Goal: Task Accomplishment & Management: Use online tool/utility

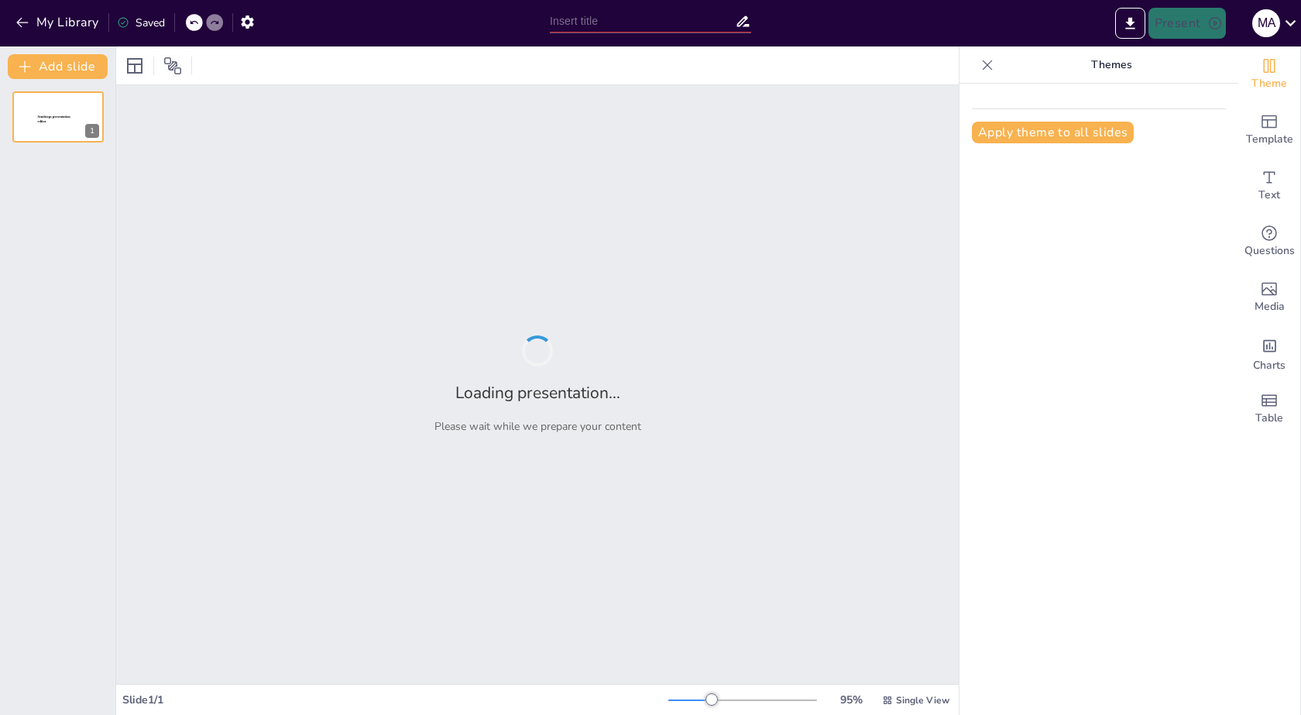
type input "Impacto y Desarrollo de la Inteligencia Artificial en la Sociedad"
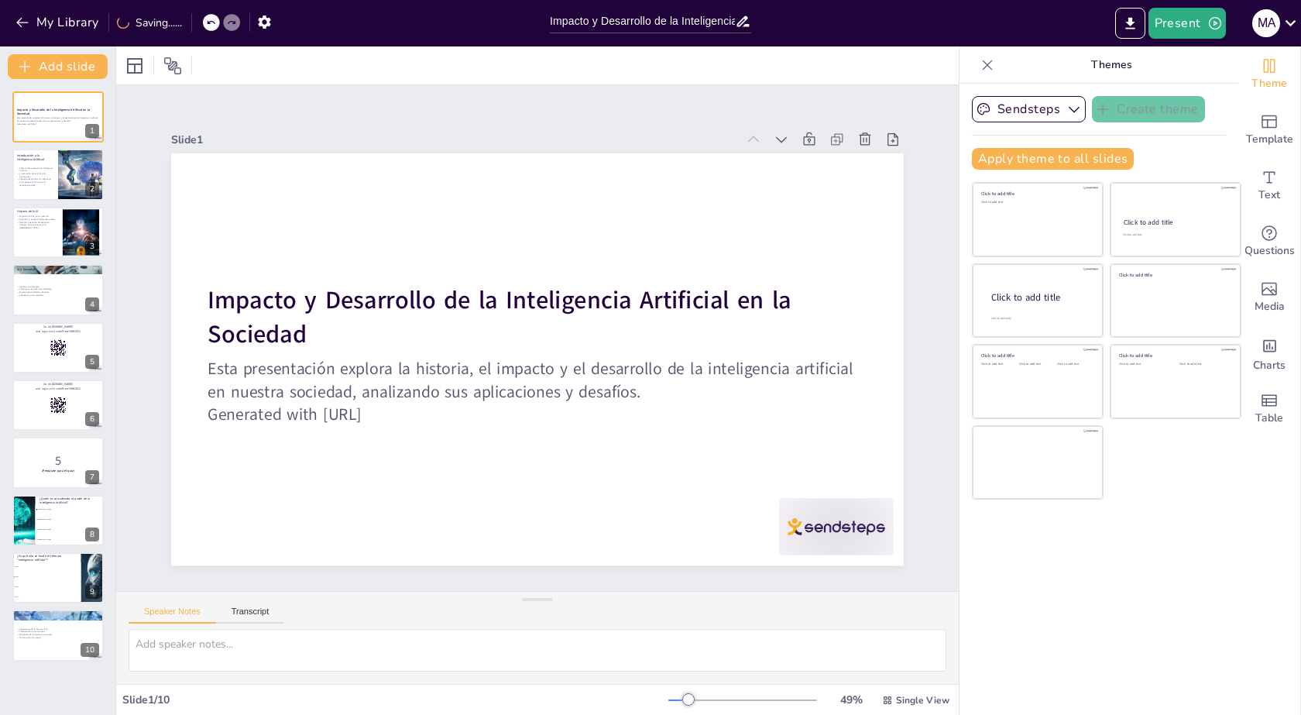
checkbox input "true"
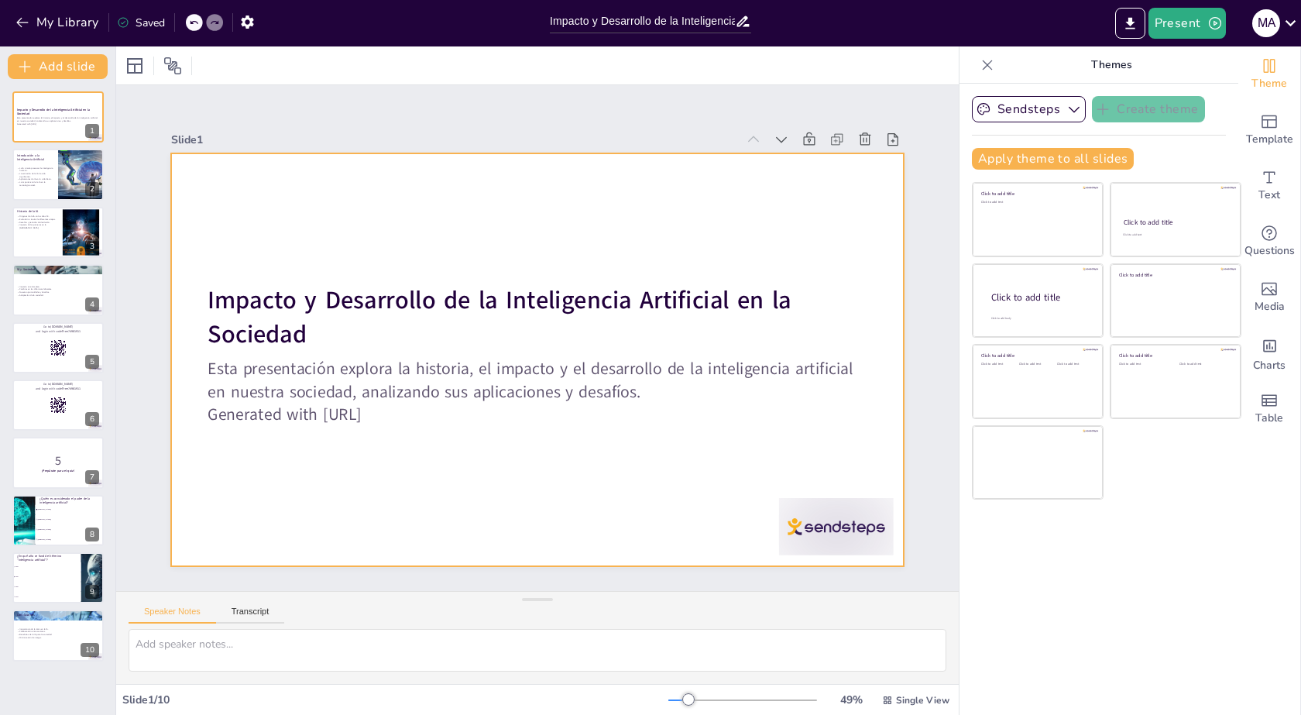
checkbox input "true"
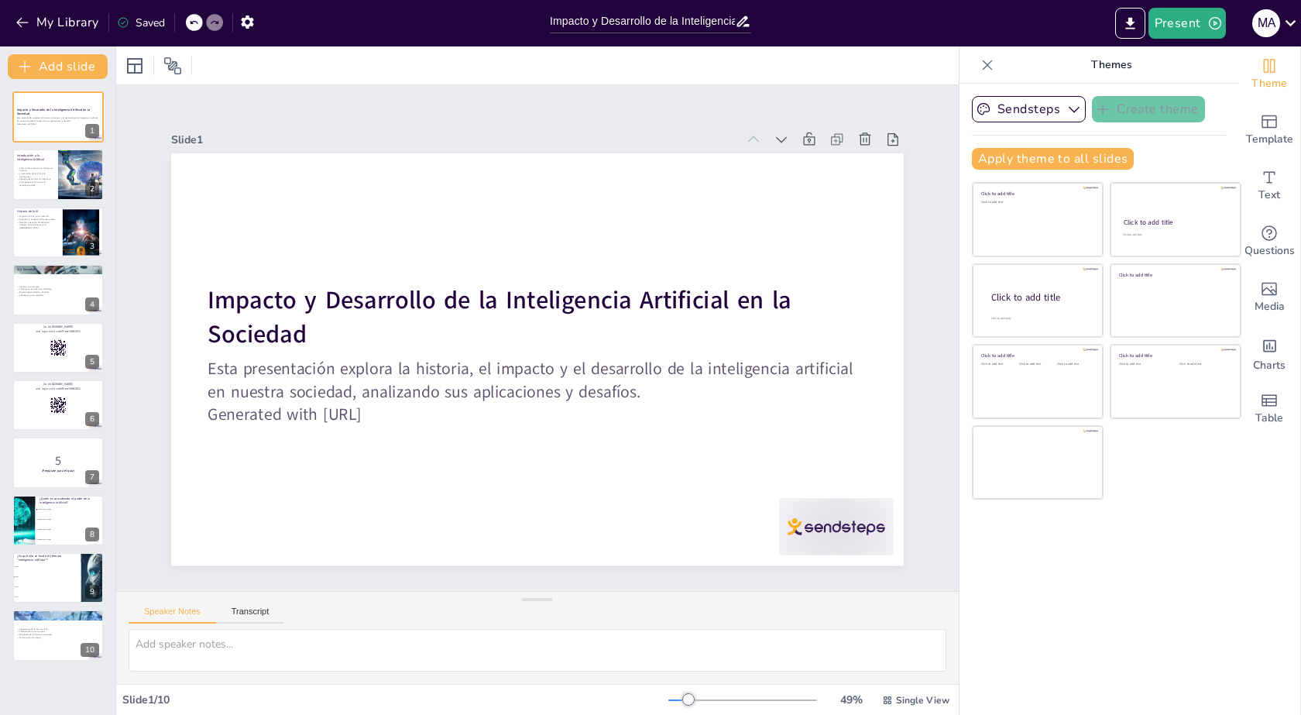
checkbox input "true"
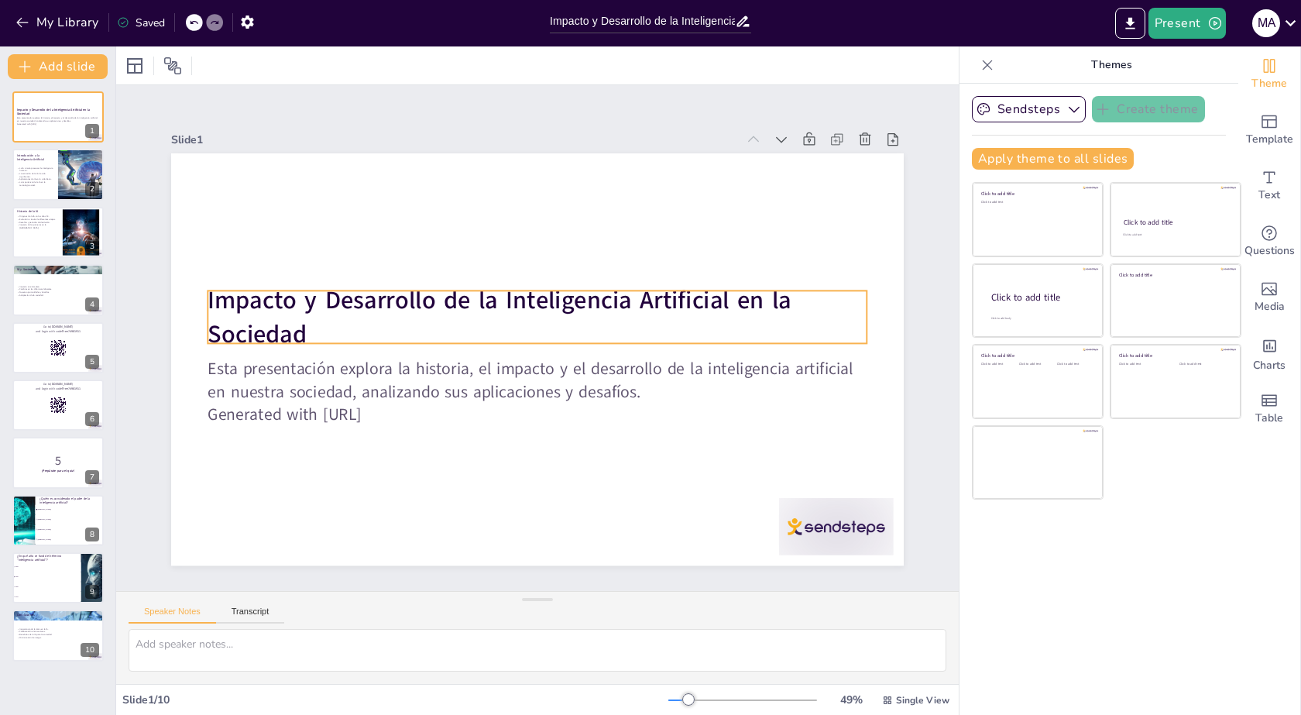
checkbox input "true"
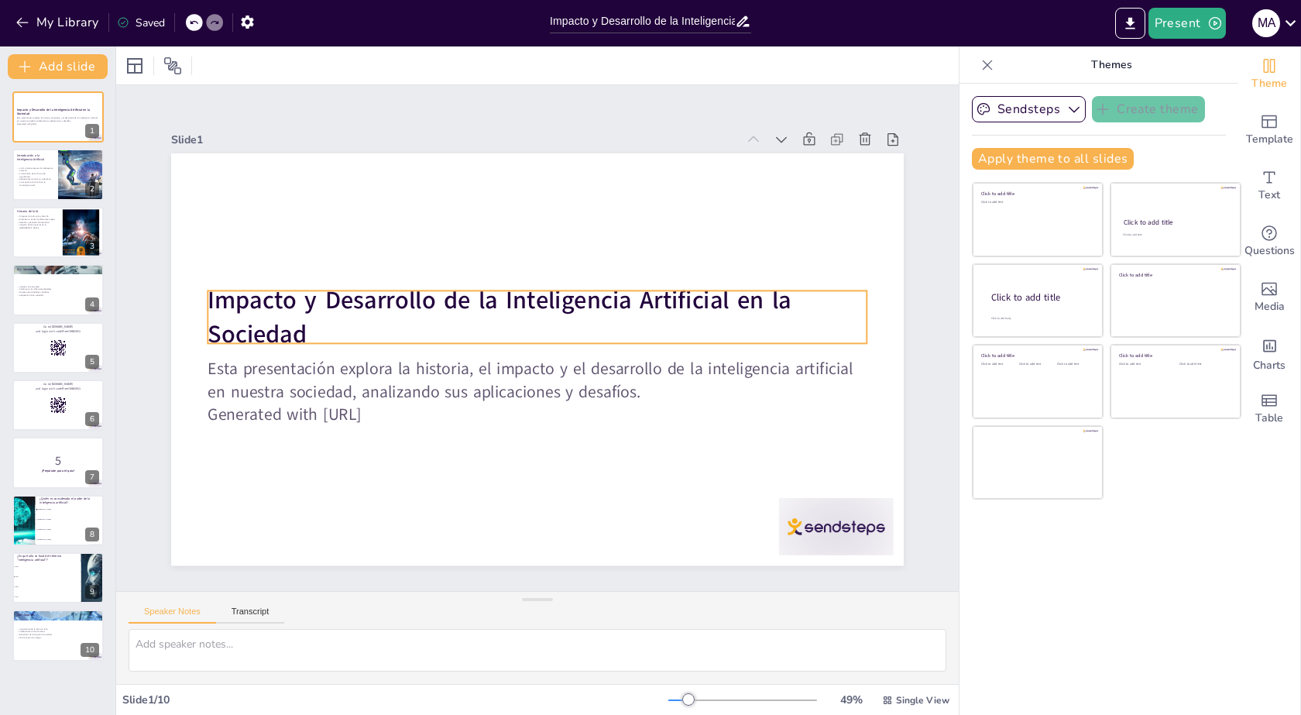
checkbox input "true"
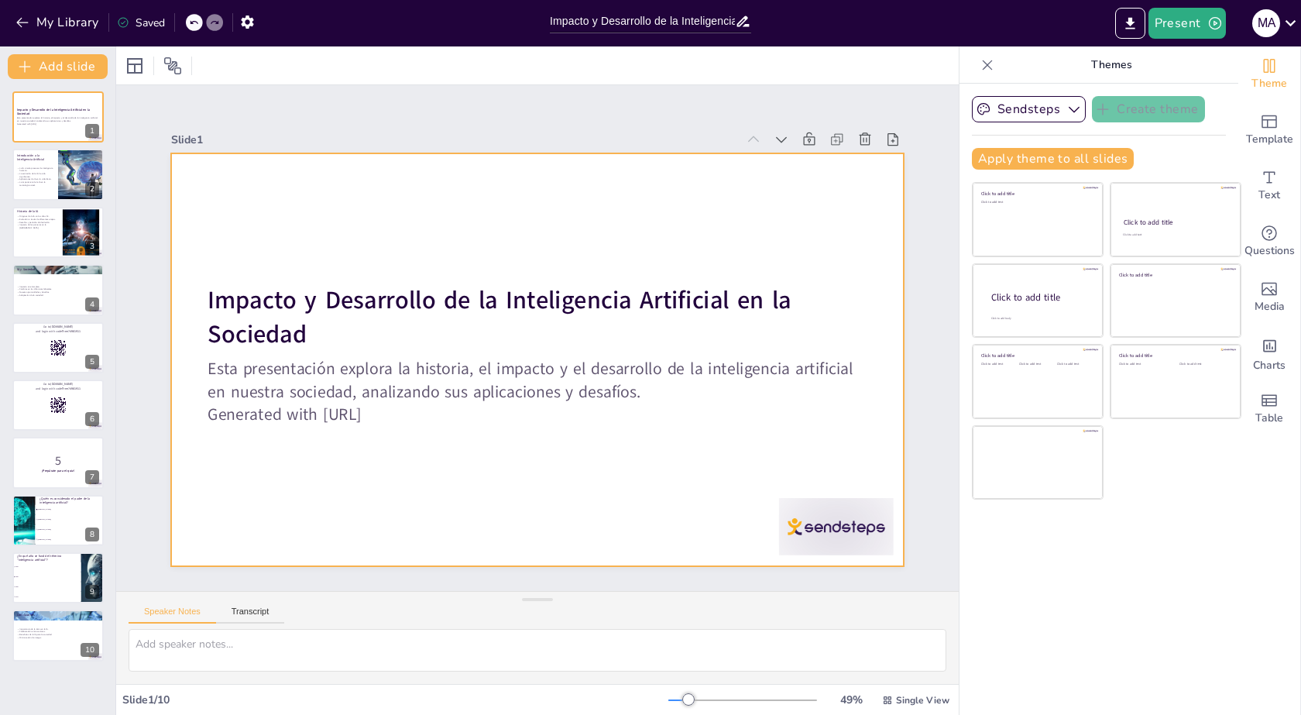
checkbox input "true"
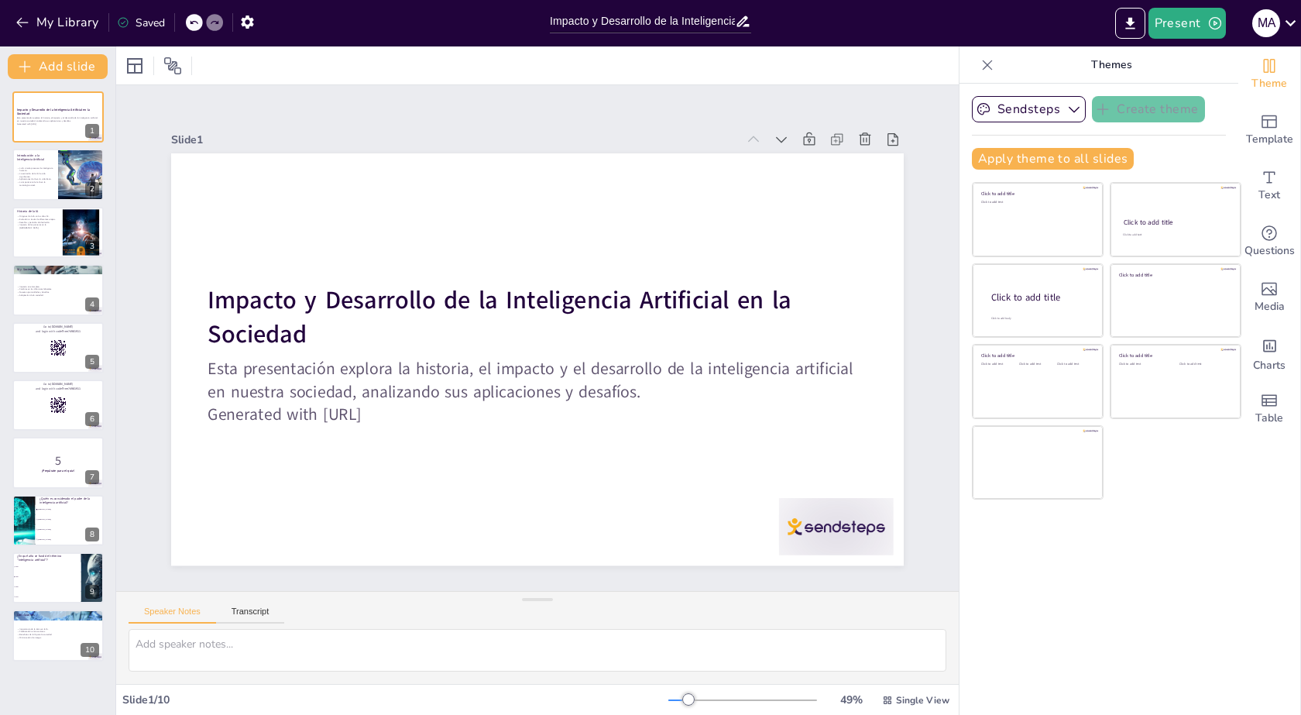
checkbox input "true"
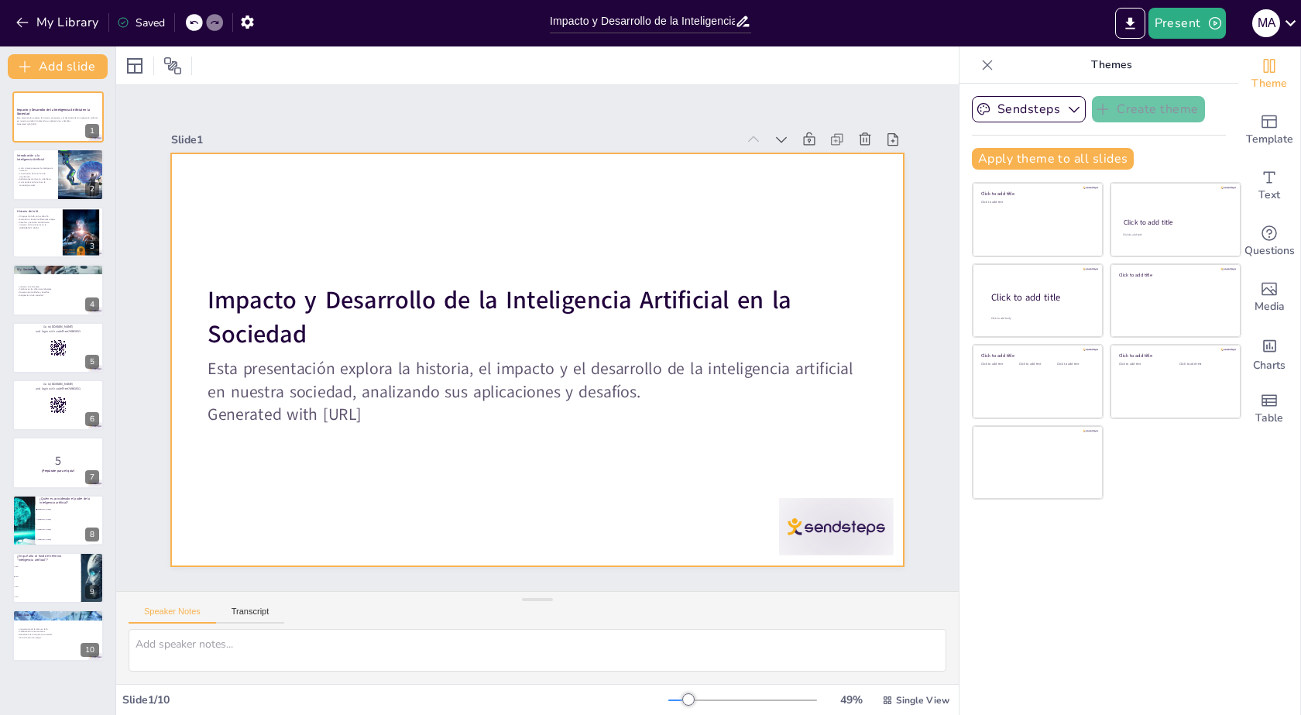
checkbox input "true"
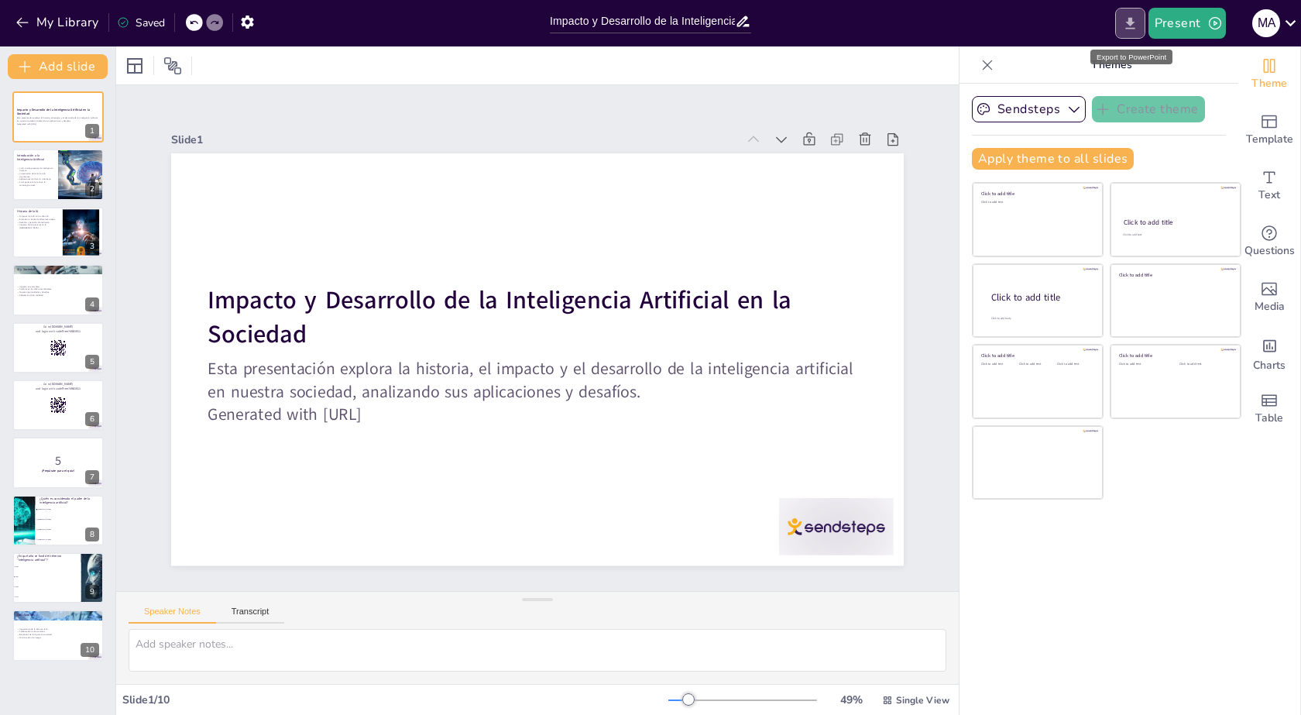
click at [1134, 19] on icon "Export to PowerPoint" at bounding box center [1130, 23] width 16 height 16
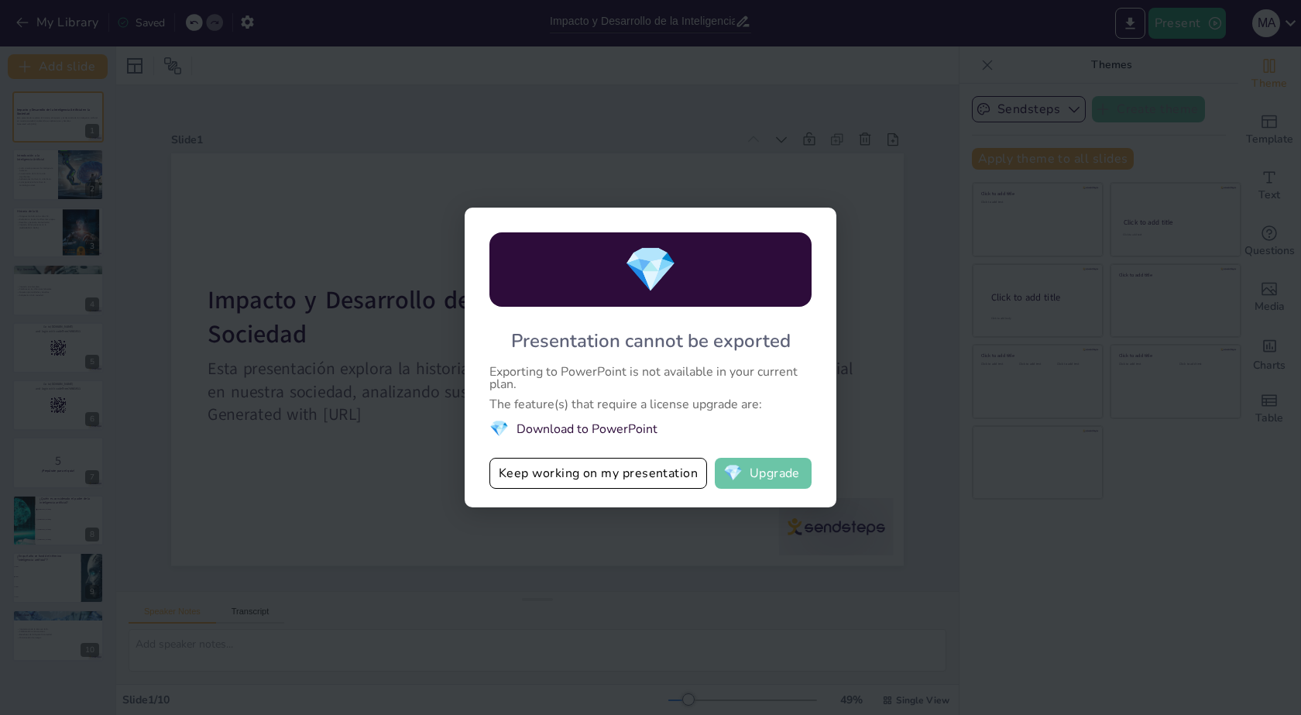
click at [769, 471] on button "💎 Upgrade" at bounding box center [763, 473] width 97 height 31
checkbox input "true"
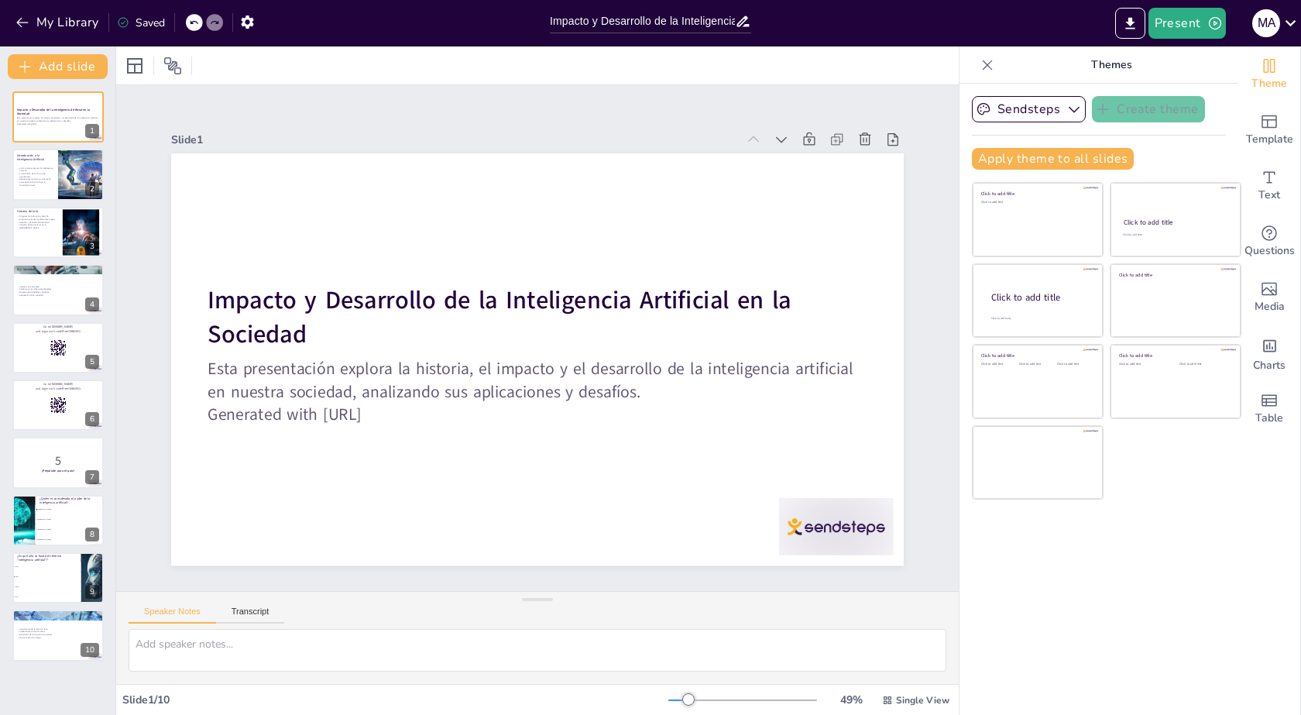
checkbox input "true"
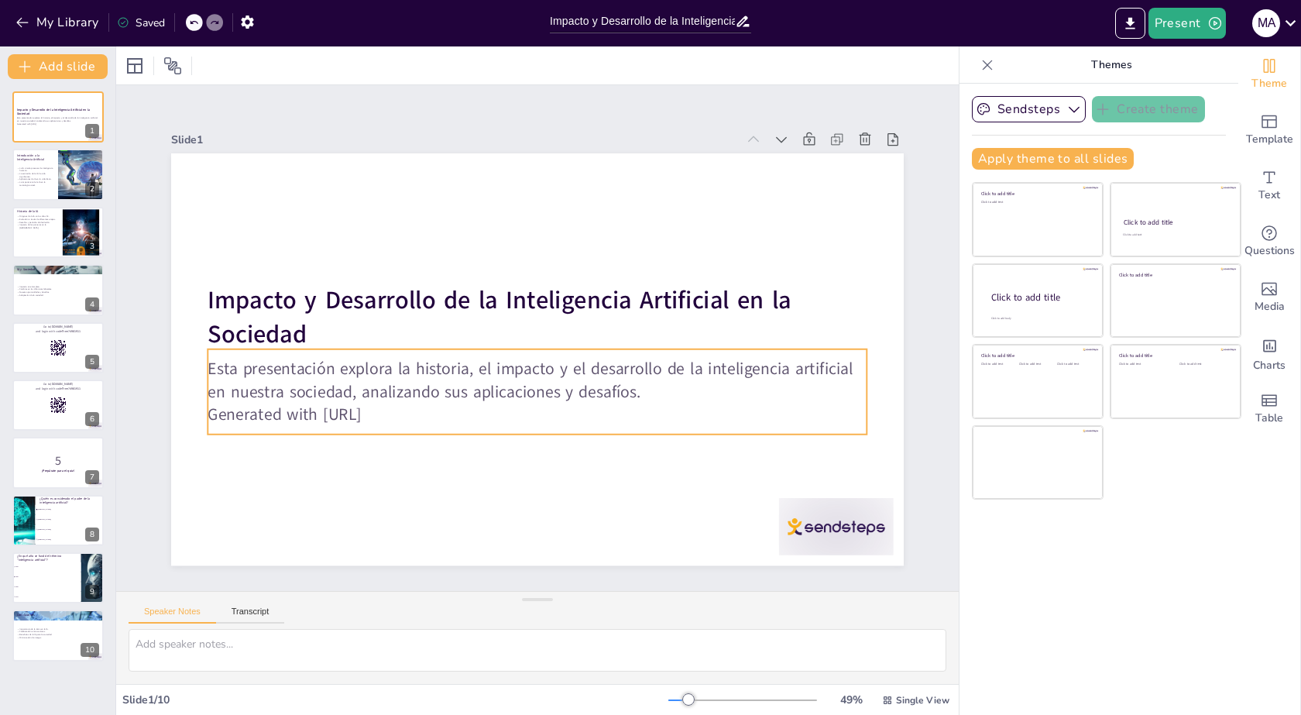
checkbox input "true"
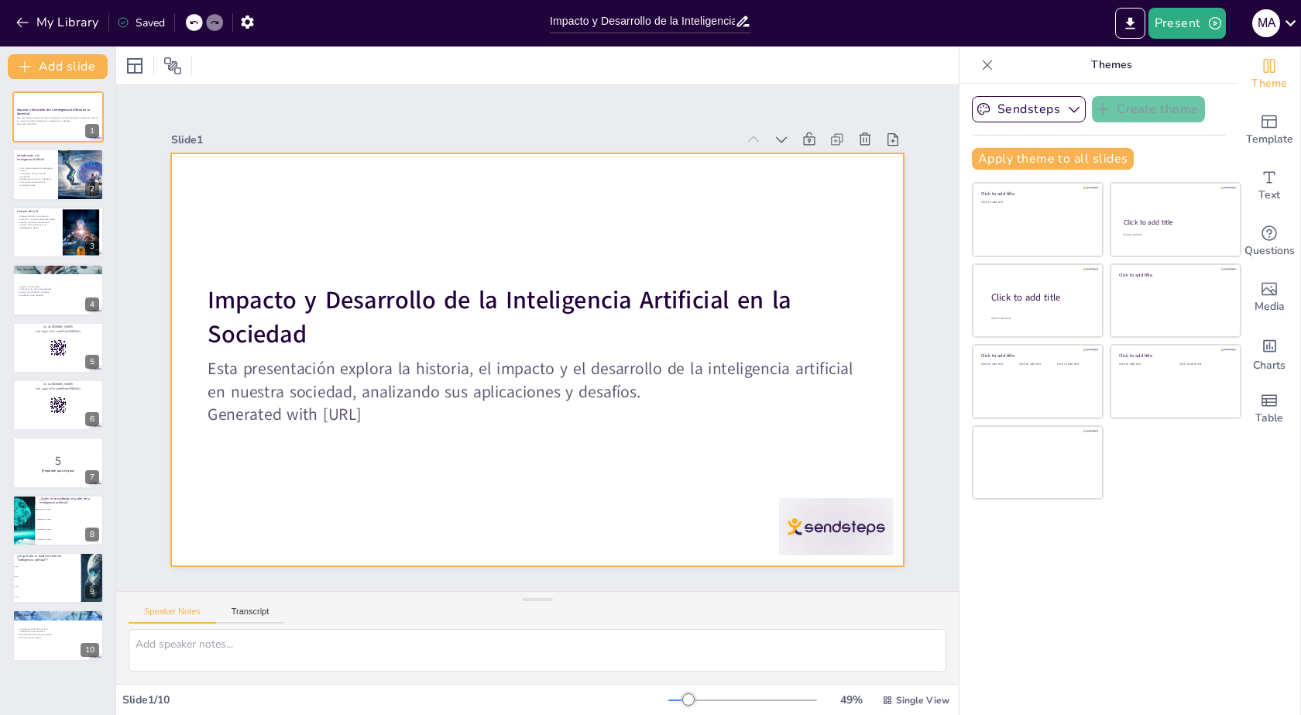
checkbox input "true"
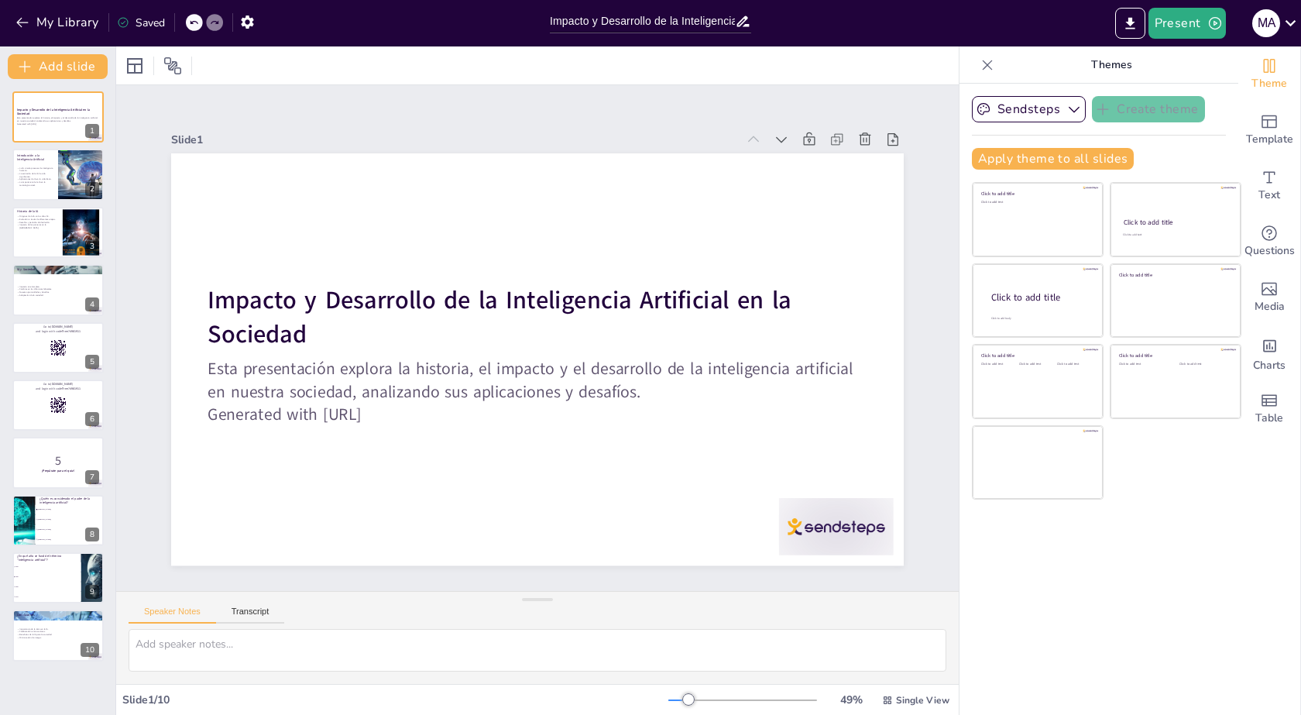
checkbox input "true"
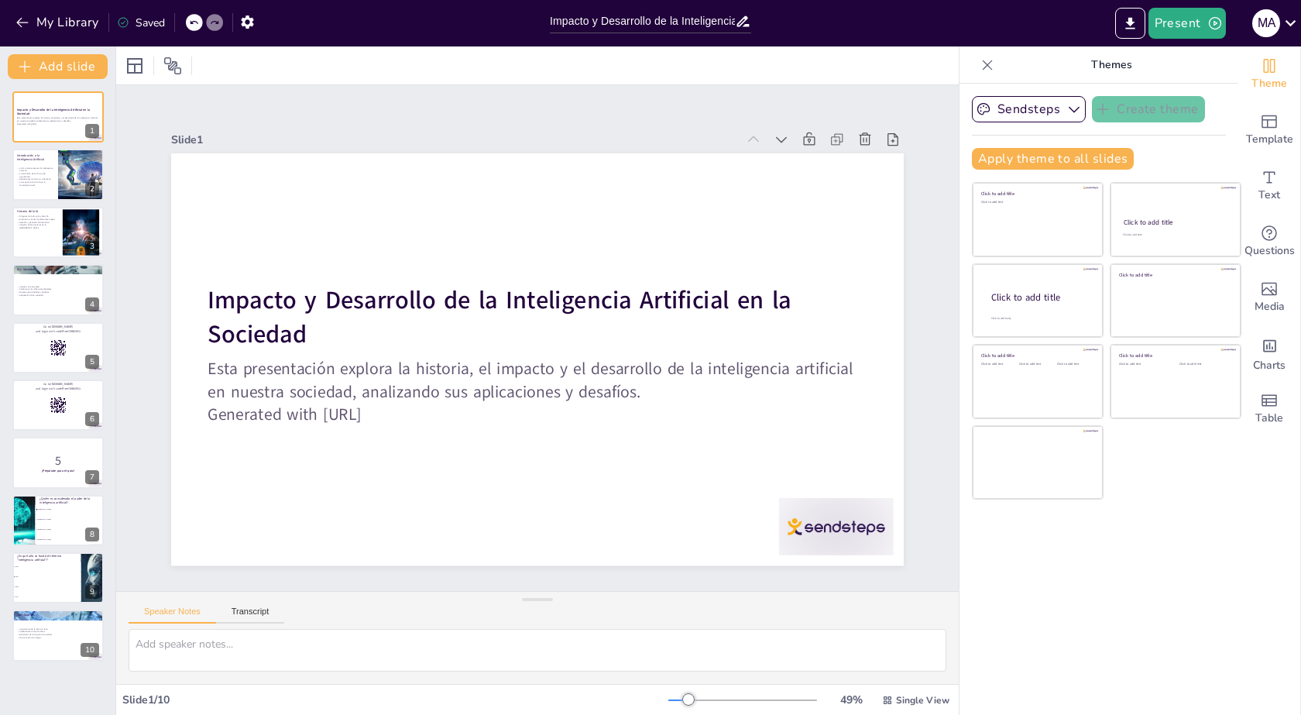
checkbox input "true"
